Goal: Task Accomplishment & Management: Manage account settings

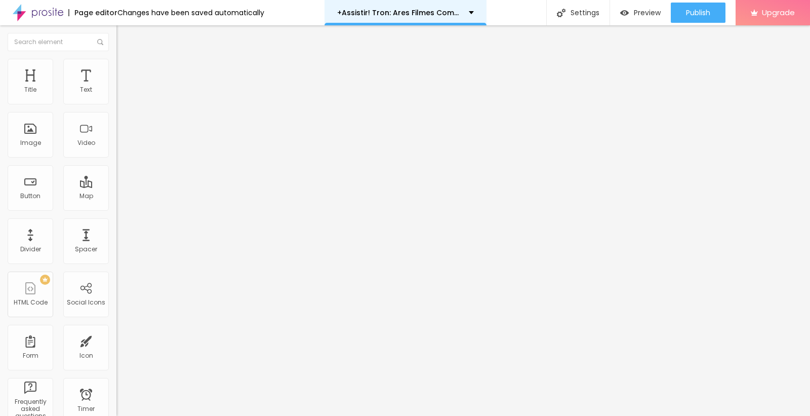
click at [424, 5] on div "+Assistir! Tron: Ares Filmes Completo Dublado em Português" at bounding box center [406, 12] width 162 height 25
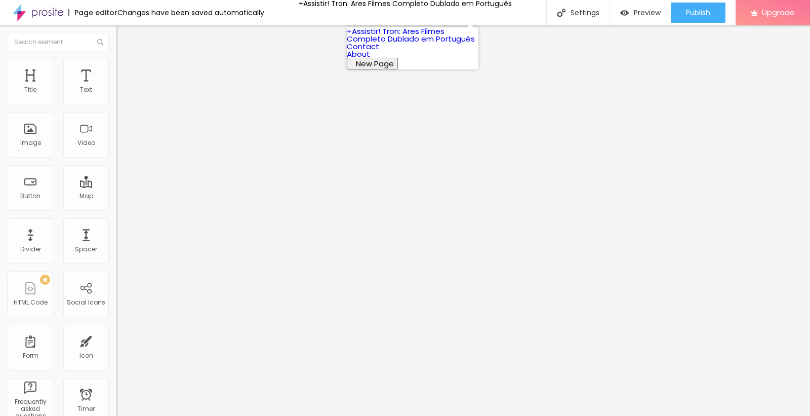
click at [422, 44] on link "+Assistir! Tron: Ares Filmes Completo Dublado em Português" at bounding box center [411, 35] width 128 height 18
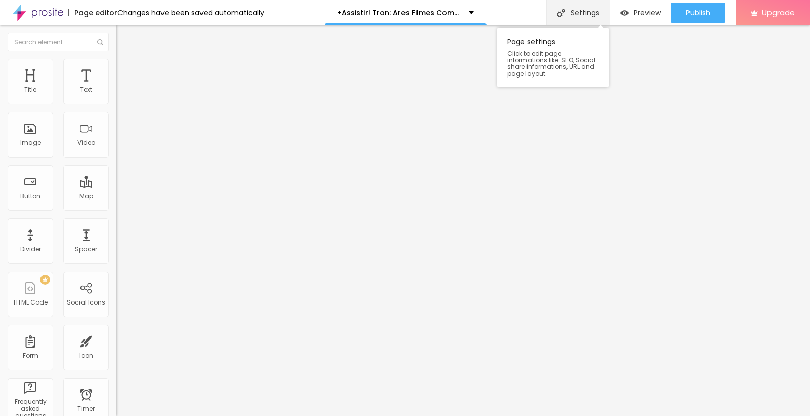
click at [568, 13] on div "Settings" at bounding box center [578, 12] width 63 height 25
drag, startPoint x: 553, startPoint y: 105, endPoint x: 3, endPoint y: 193, distance: 556.6
paste input "(Assistir!) Tron: Ares (2025) Filme Completo Online"
type input "+(Assistir!) Tron: Ares (2025) Filme Completo Online Dublado em Português"
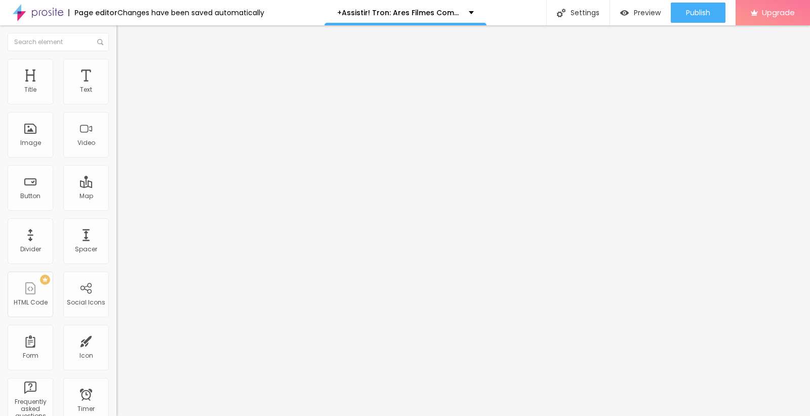
paste input "+(Assistir!) Tron: Ares (2025) Filme Completo Online Dublado em Português"
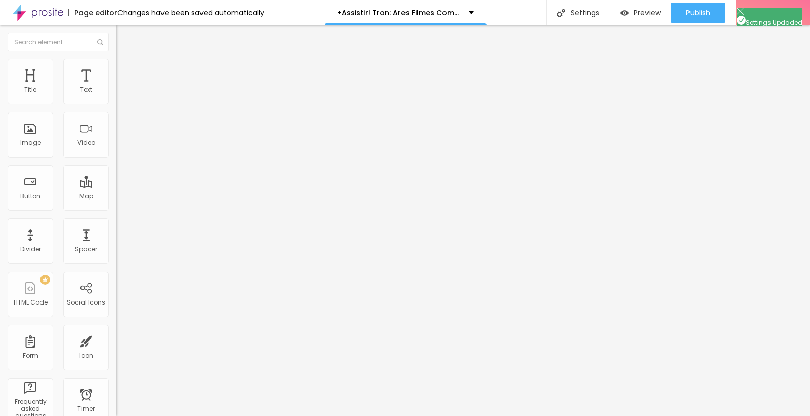
scroll to position [0, 3]
type input "+(Assistir!) Tron: Ares (2025) Filme Completo Online Dublado em Português"
paste textarea "+(Assistir!) Tron: Ares (2025) Filme Completo Online Dublado em Português"
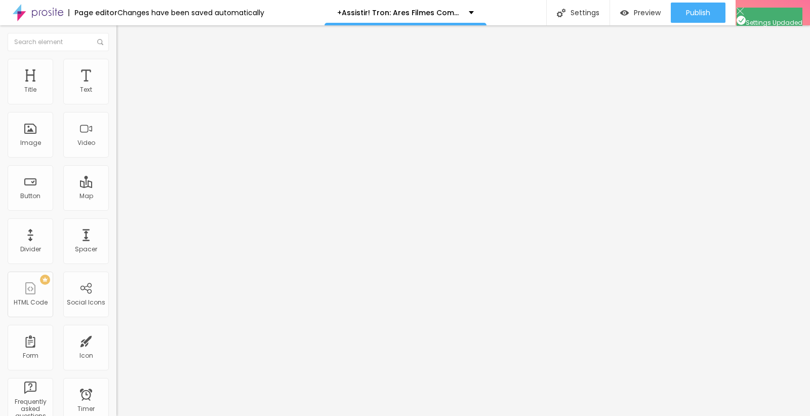
type textarea "+(Assistir!) Tron: Ares (2025) Filme Completo Online Dublado em Português"
paste textarea "5 sec atras - Assistir — Tron: Ares (2025) HD gratis | Filme completo em Portug…"
type textarea "5 sec atras - Assistir — Tron: Ares (2025) HD gratis | Filme completo em Portug…"
